Goal: Task Accomplishment & Management: Manage account settings

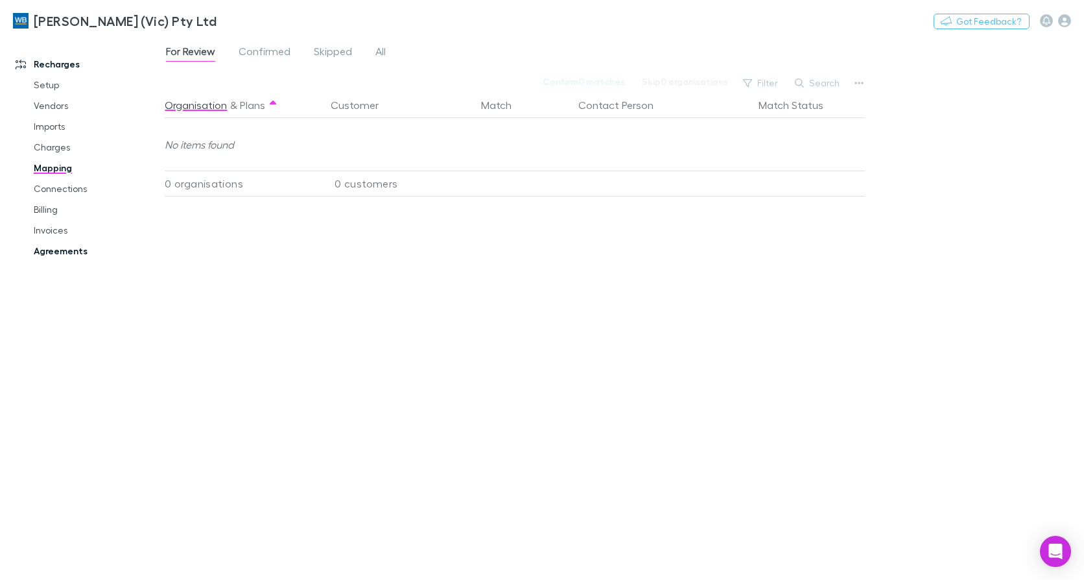
click at [57, 244] on link "Agreements" at bounding box center [96, 251] width 151 height 21
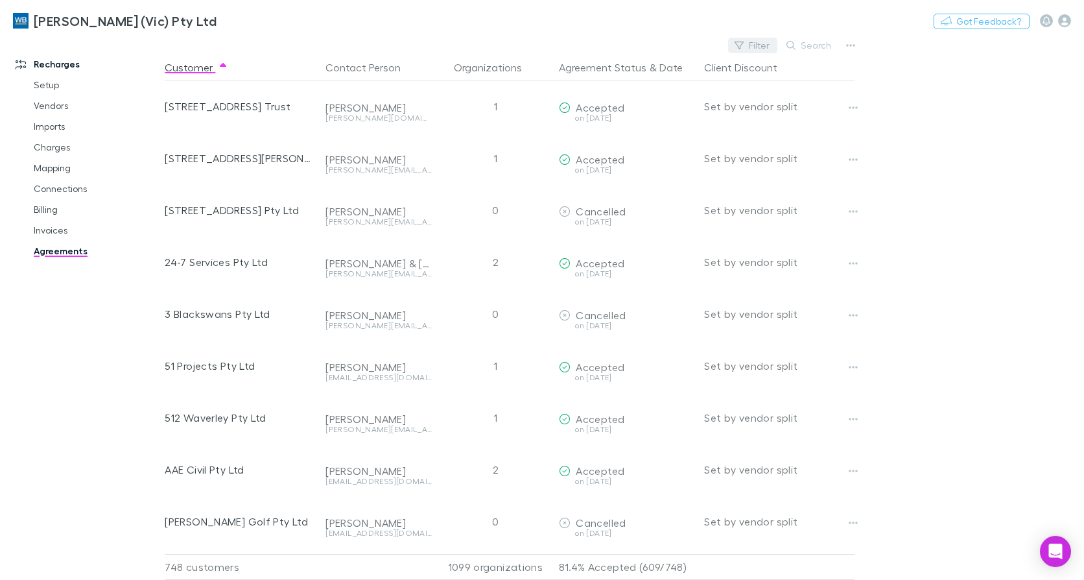
click at [749, 46] on button "Filter" at bounding box center [752, 46] width 49 height 16
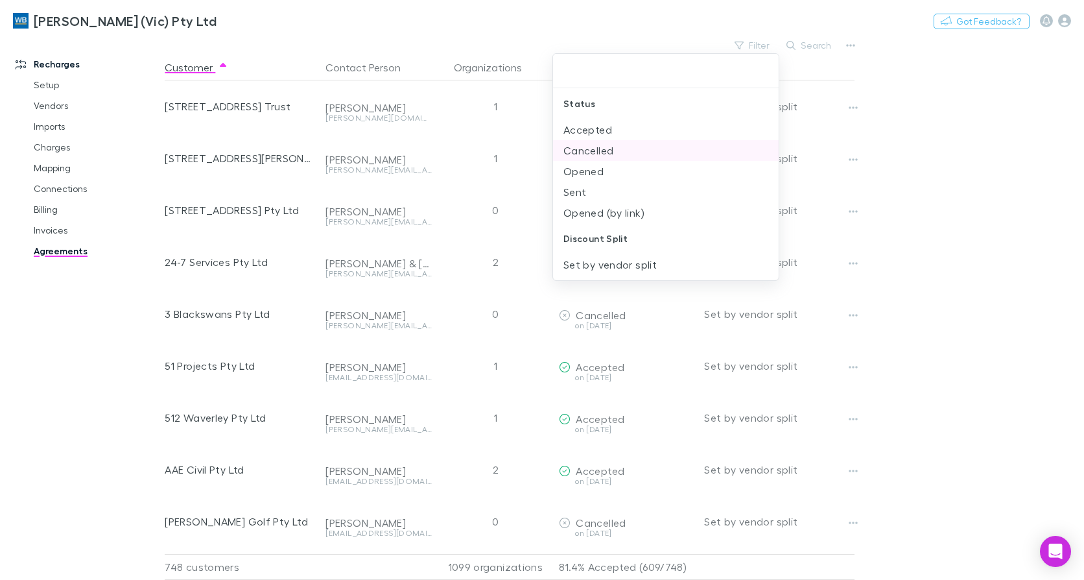
click at [614, 146] on li "Cancelled" at bounding box center [666, 150] width 226 height 21
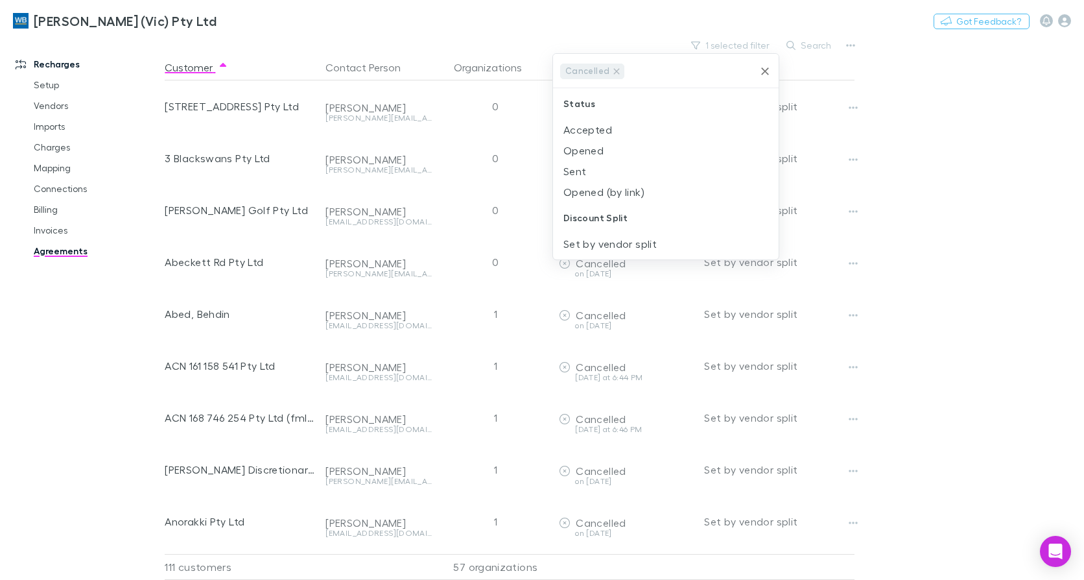
click at [91, 318] on div at bounding box center [542, 290] width 1084 height 580
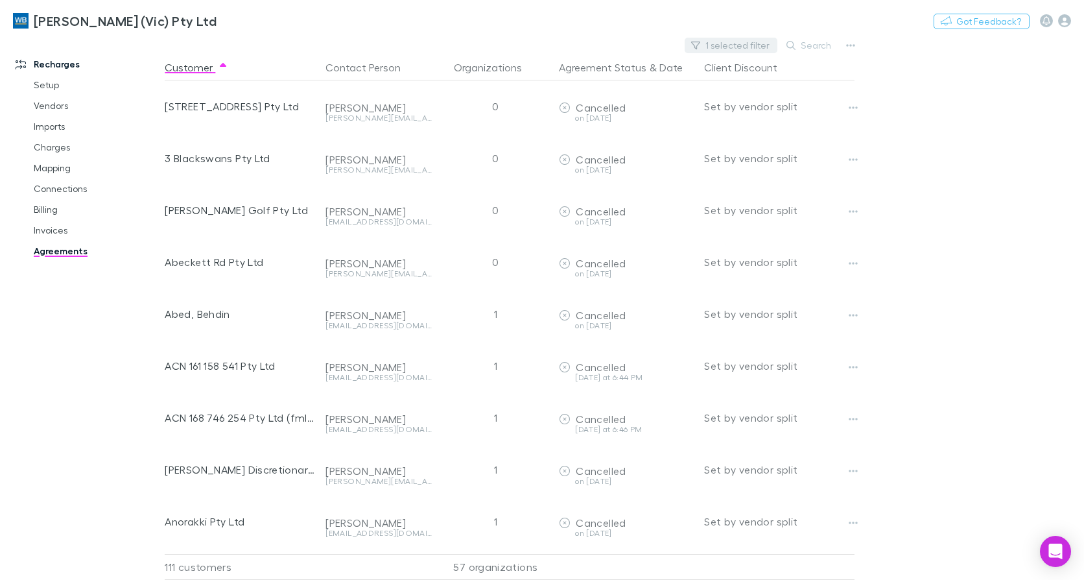
click at [757, 49] on button "1 selected filter" at bounding box center [731, 46] width 93 height 16
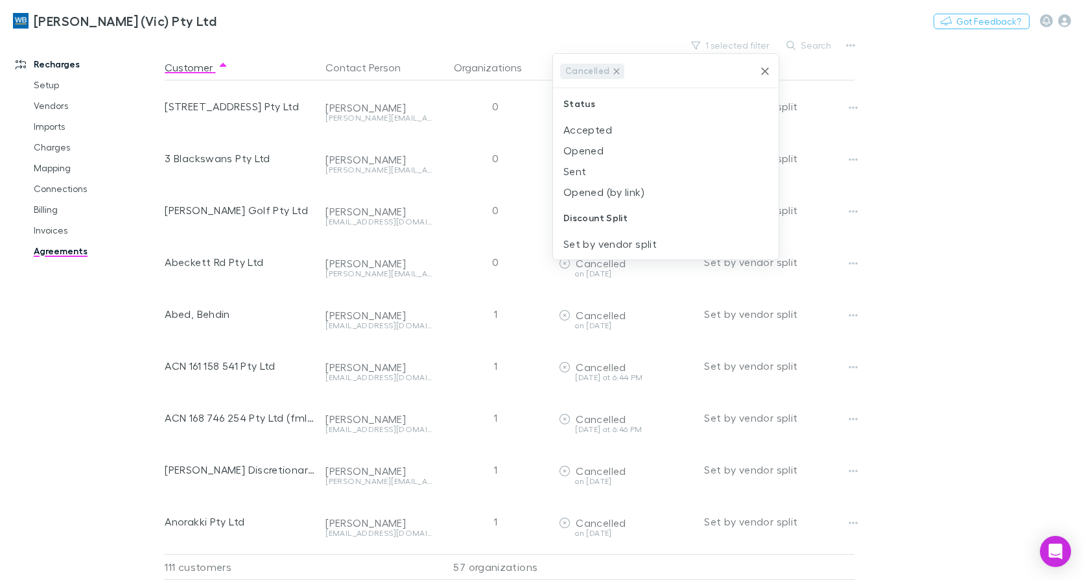
click at [614, 71] on icon at bounding box center [617, 71] width 6 height 6
